Goal: Check status

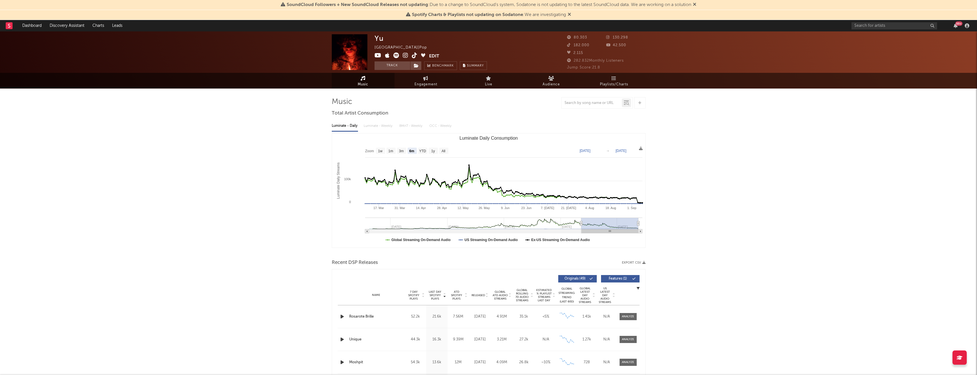
select select "6m"
click at [429, 79] on link "Engagement" at bounding box center [426, 81] width 63 height 16
select select "1w"
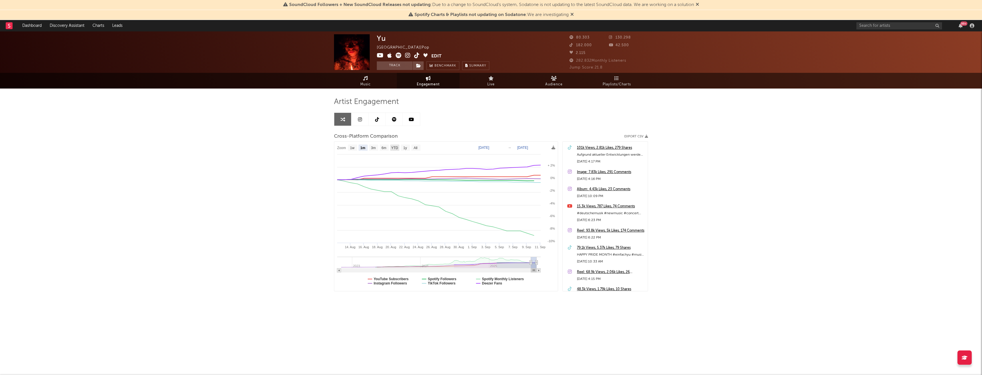
click at [394, 148] on text "YTD" at bounding box center [394, 148] width 7 height 4
select select "YTD"
type input "[DATE]"
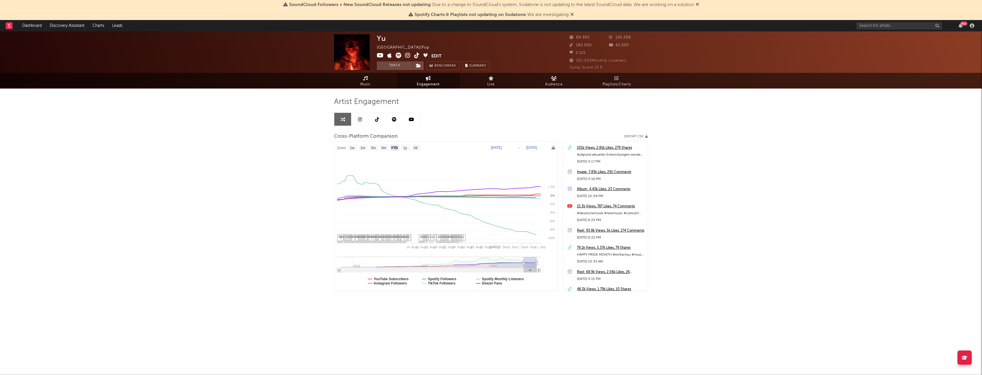
select select "1w"
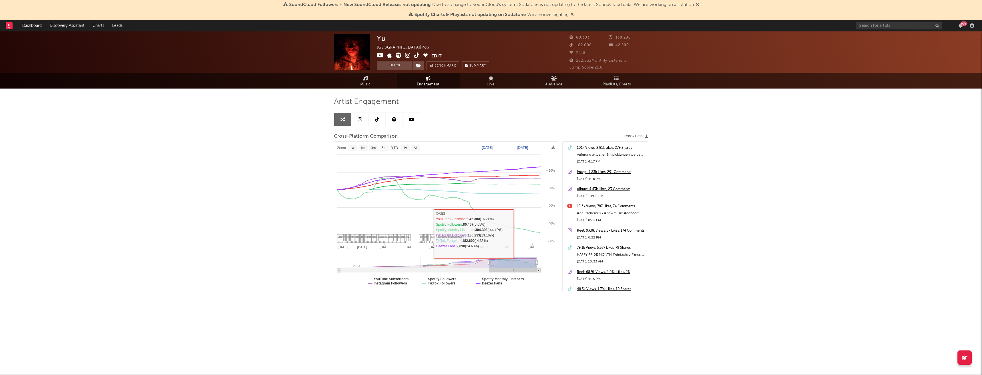
click at [854, 256] on div "Yu [GEOGRAPHIC_DATA] | Pop Edit Track Benchmark Summary 80.303 130.298 182.000 …" at bounding box center [491, 181] width 982 height 300
